Goal: Navigation & Orientation: Understand site structure

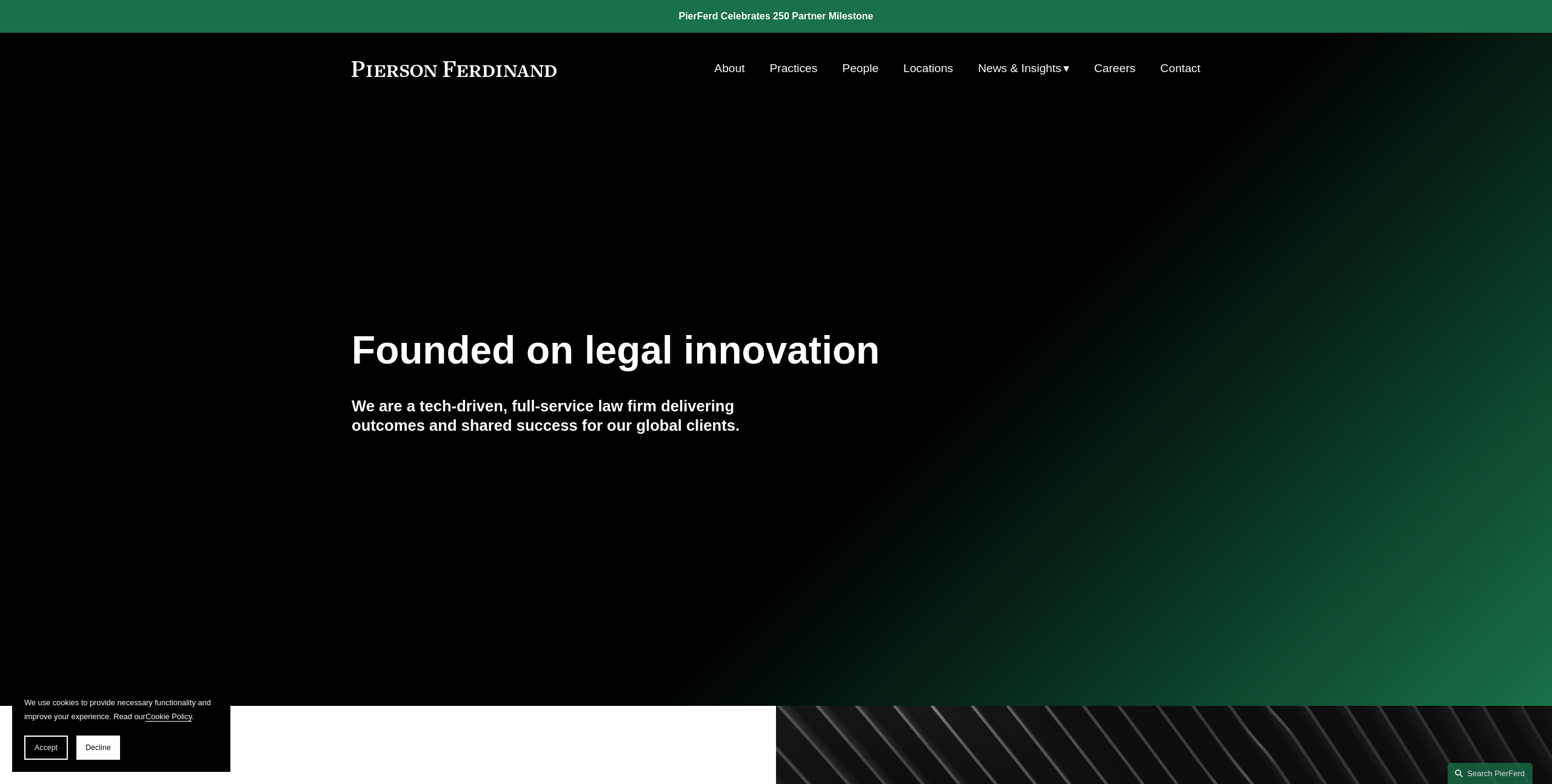
click at [779, 247] on div "Founded on legal innovation We are a tech-driven, full-service law firm deliver…" at bounding box center [776, 405] width 1552 height 443
click at [685, 188] on div "Founded on legal innovation We are a tech-driven, full-service law firm deliver…" at bounding box center [776, 405] width 1552 height 443
click at [852, 67] on link "People" at bounding box center [861, 68] width 37 height 23
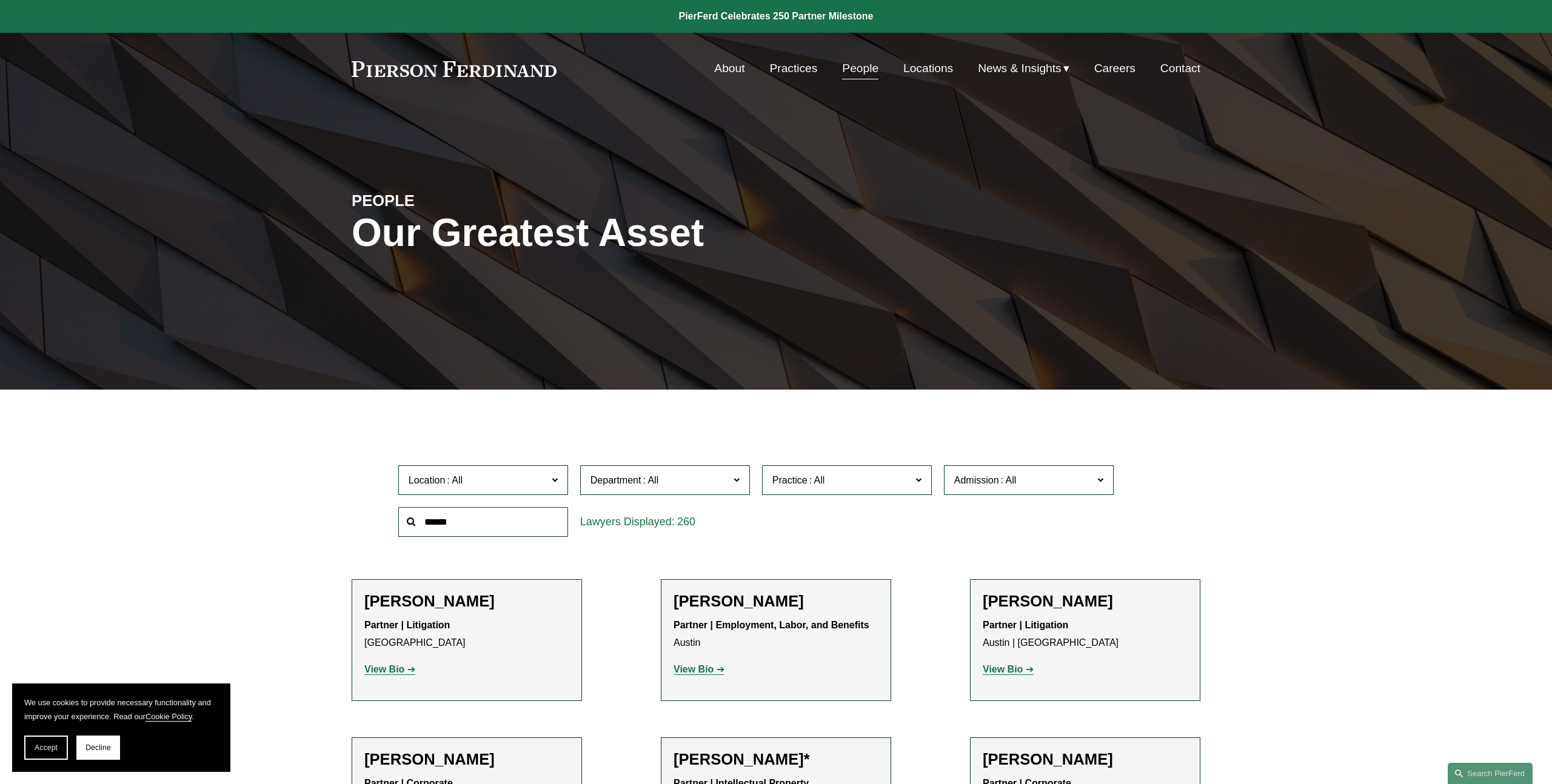
click at [711, 194] on div "PEOPLE Our Greatest Asset" at bounding box center [776, 247] width 1552 height 182
click at [803, 73] on link "Practices" at bounding box center [793, 68] width 48 height 23
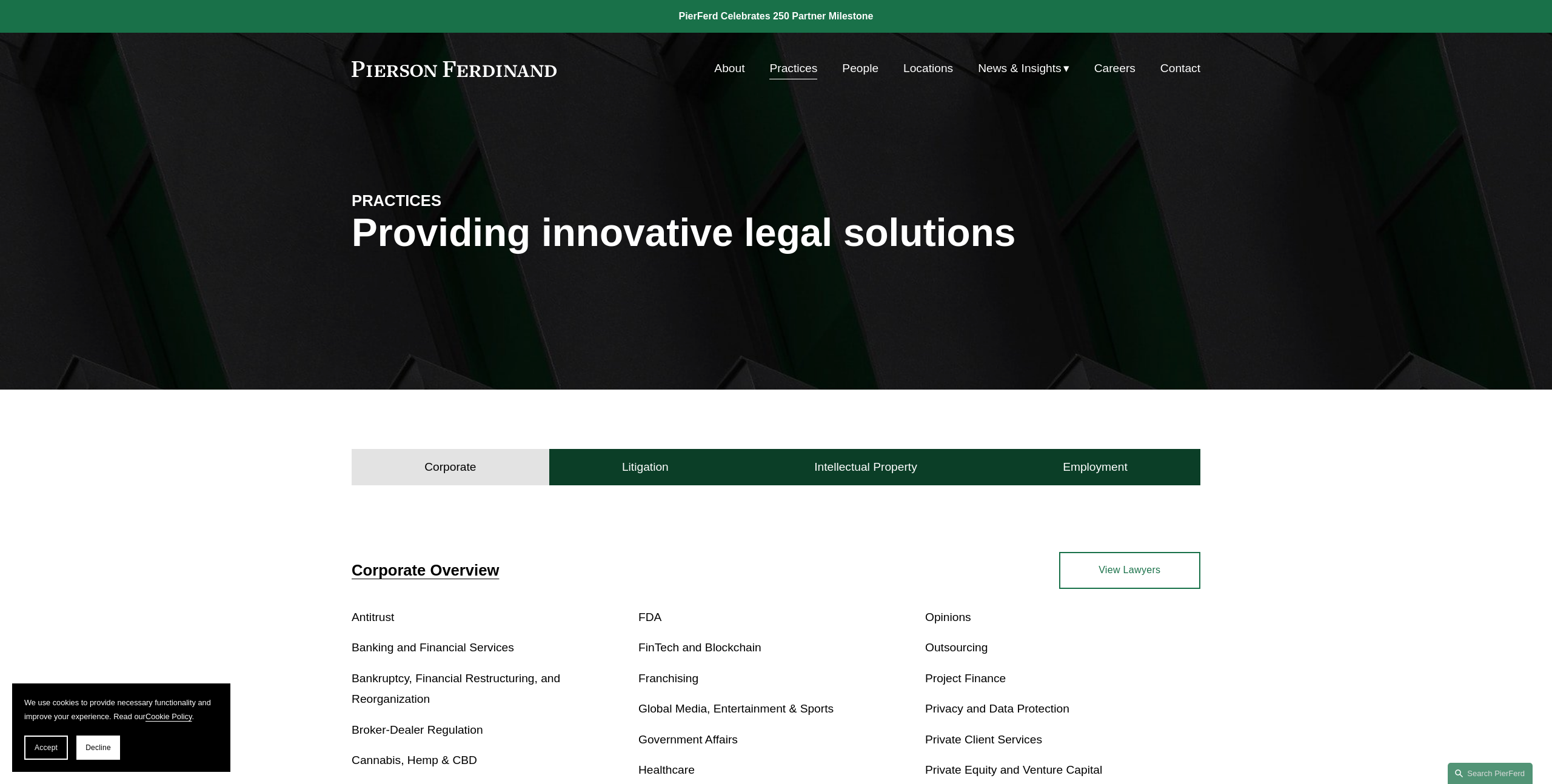
click at [0, 0] on span "News" at bounding box center [0, 0] width 0 height 0
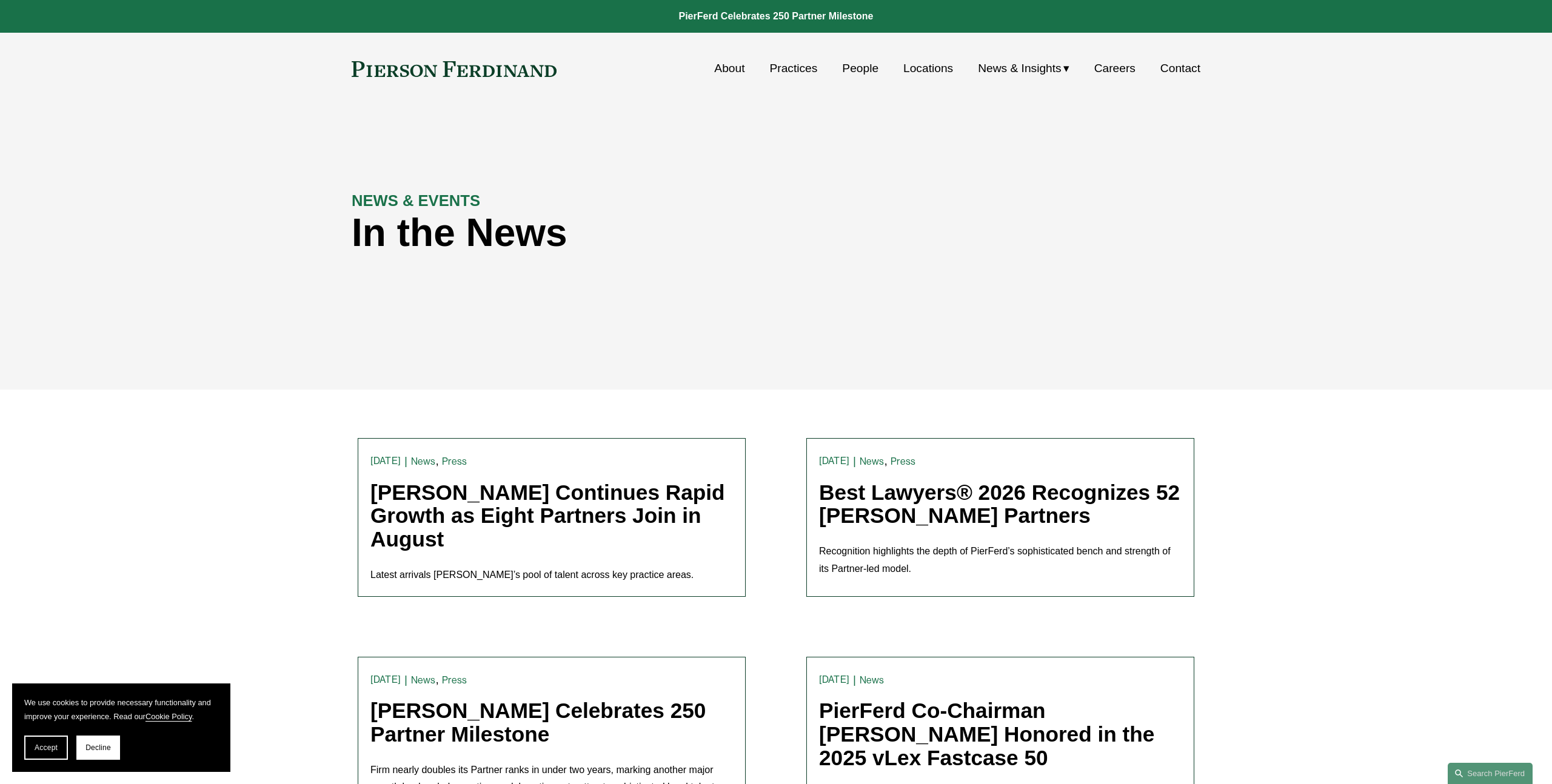
click at [1106, 70] on link "Careers" at bounding box center [1115, 68] width 41 height 23
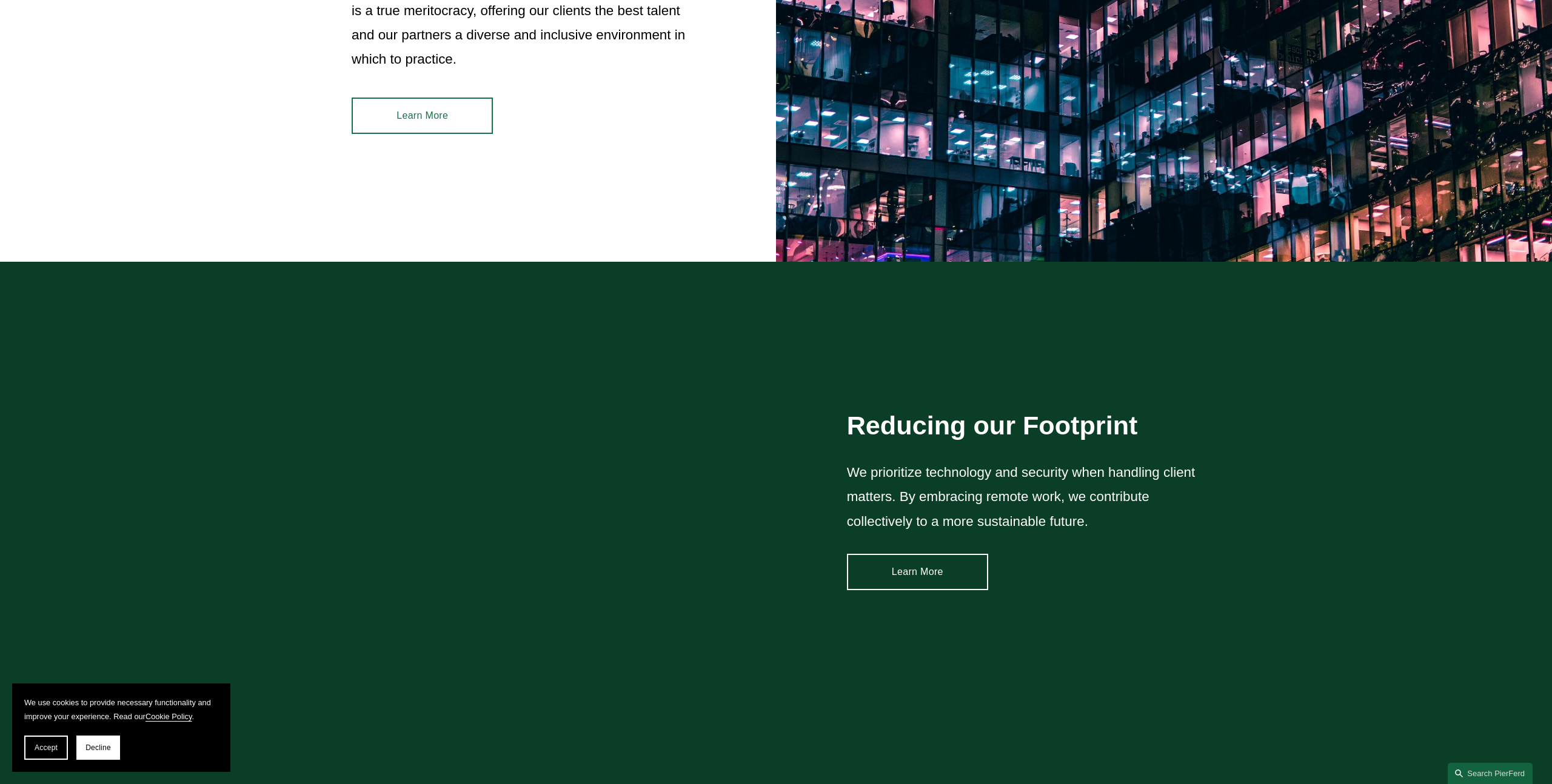
scroll to position [1694, 0]
